Goal: Task Accomplishment & Management: Manage account settings

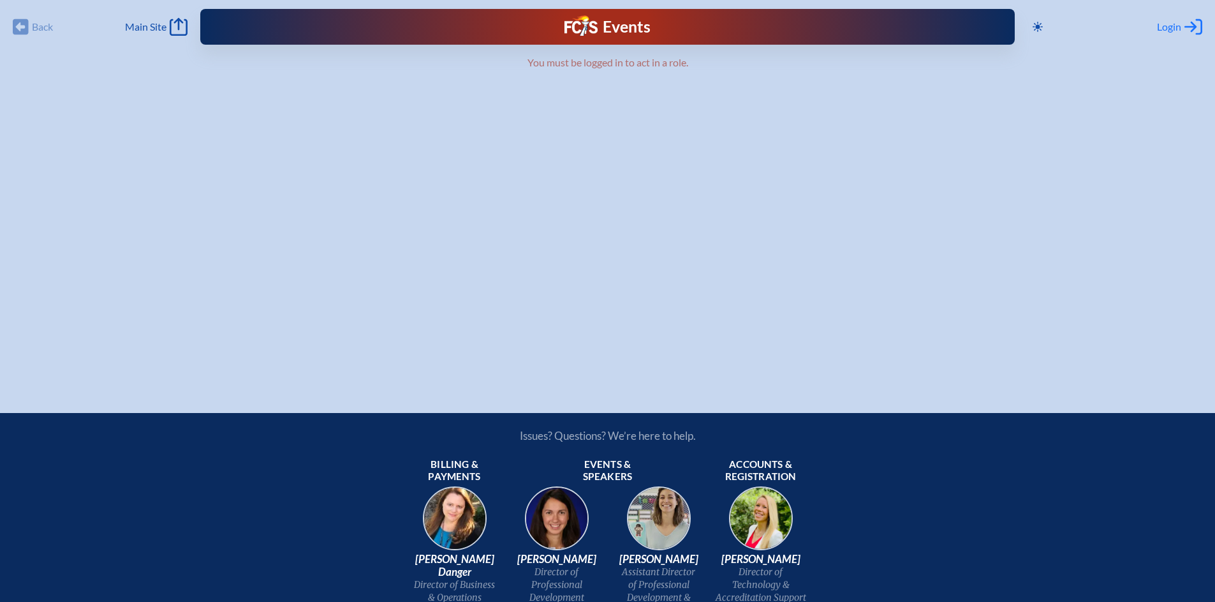
click at [1176, 24] on span "Login" at bounding box center [1169, 26] width 24 height 13
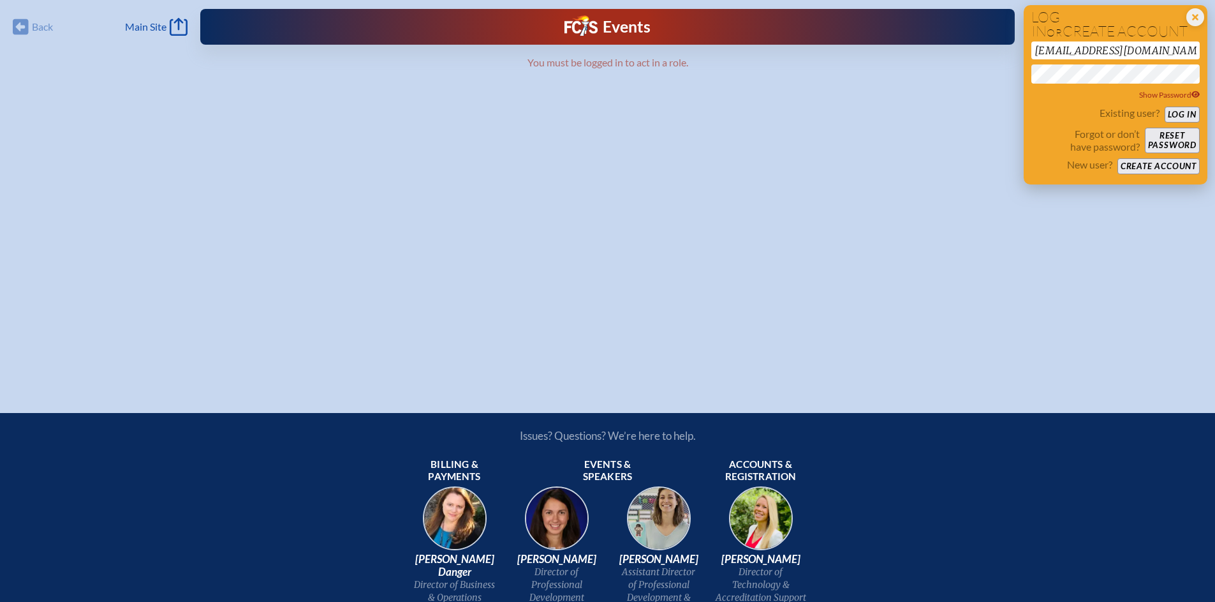
click at [1193, 110] on button "Log in" at bounding box center [1182, 115] width 35 height 16
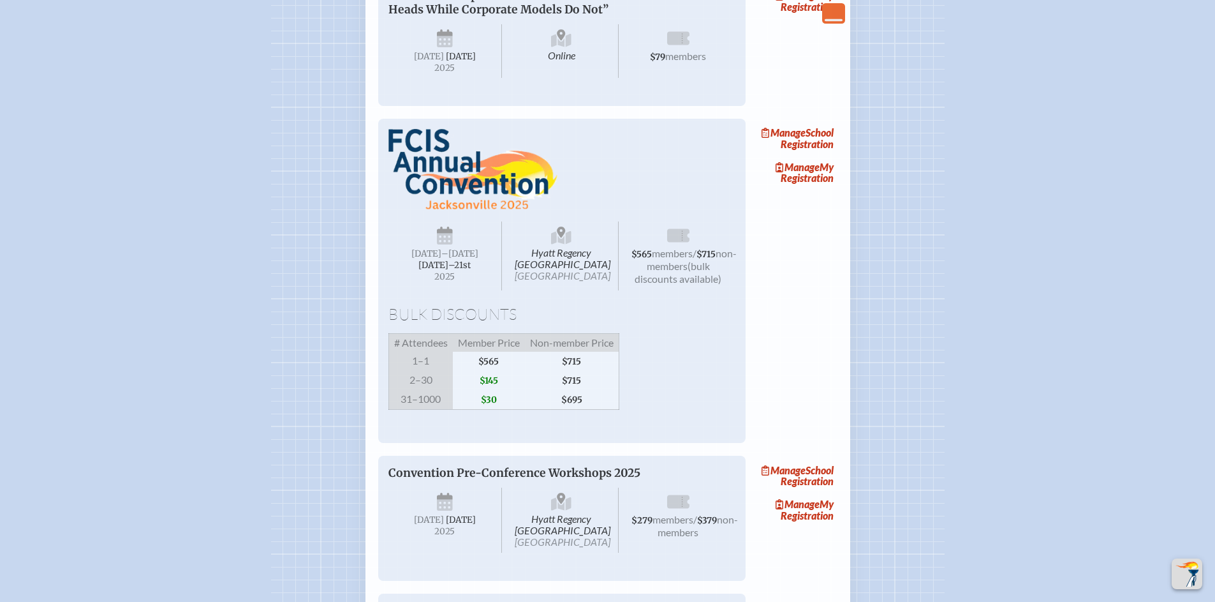
scroll to position [1692, 0]
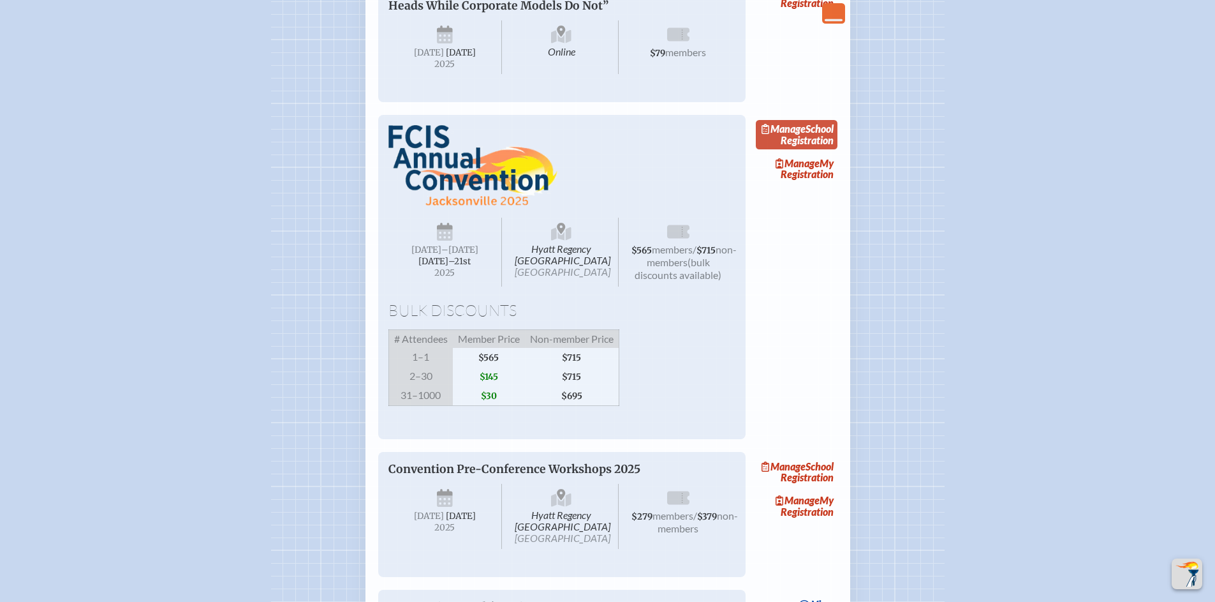
click at [806, 135] on span "Manage" at bounding box center [784, 128] width 44 height 12
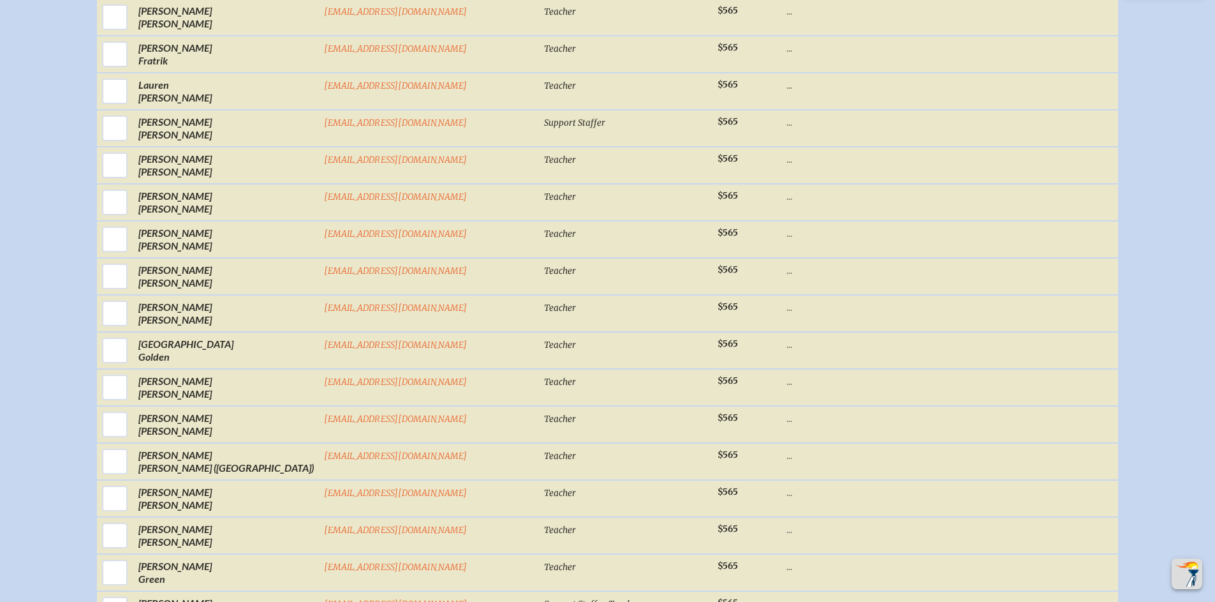
scroll to position [3391, 0]
